Goal: Task Accomplishment & Management: Use online tool/utility

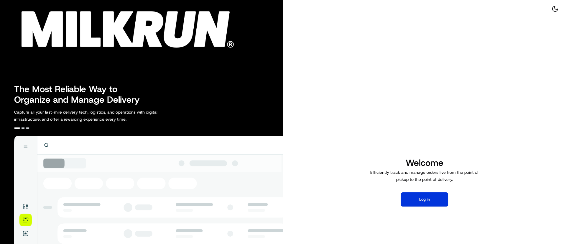
click at [424, 197] on button "Log in" at bounding box center [424, 199] width 47 height 14
